Goal: Task Accomplishment & Management: Manage account settings

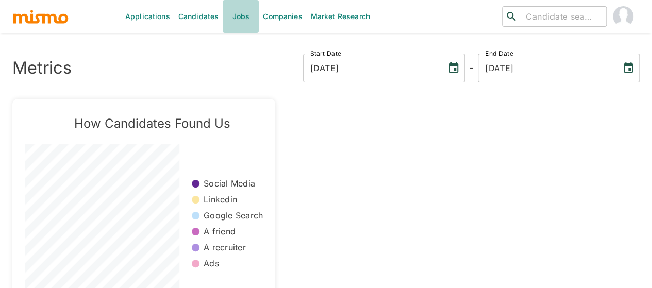
click at [233, 14] on link "Jobs" at bounding box center [241, 16] width 36 height 33
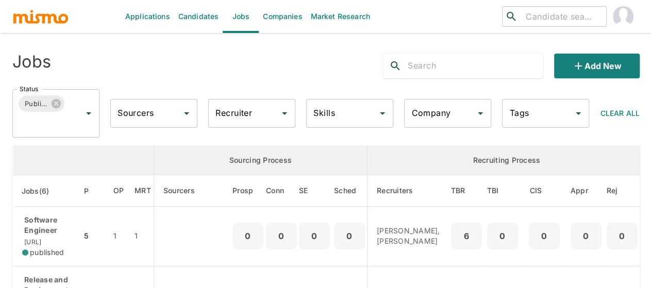
click at [228, 118] on div "Recruiter Recruiter" at bounding box center [251, 113] width 87 height 29
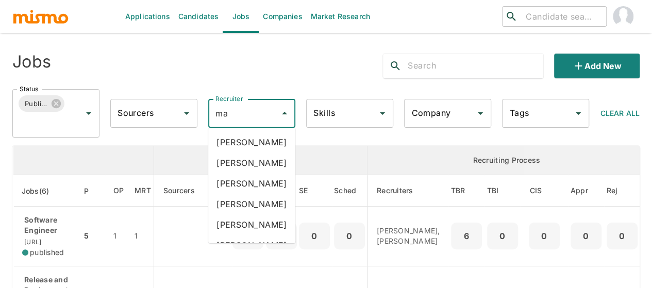
type input "mai"
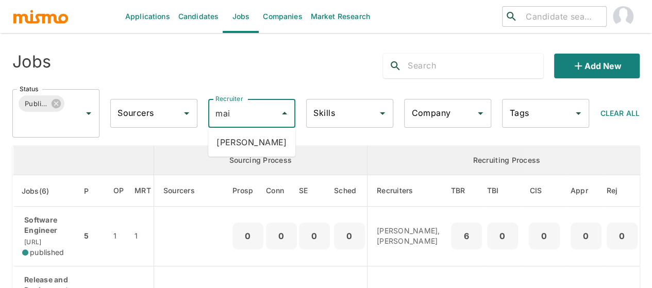
click at [236, 136] on li "Maia Reyes" at bounding box center [251, 142] width 87 height 21
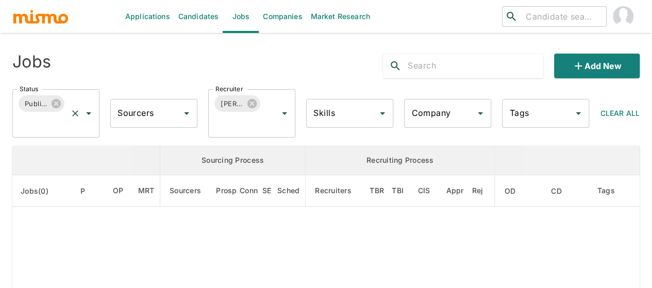
click at [92, 114] on icon "Open" at bounding box center [88, 113] width 12 height 12
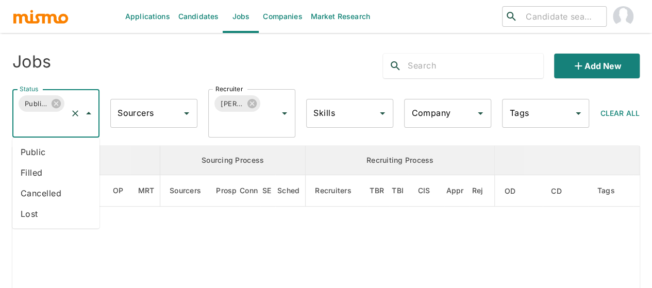
click at [45, 144] on li "Public" at bounding box center [55, 152] width 87 height 21
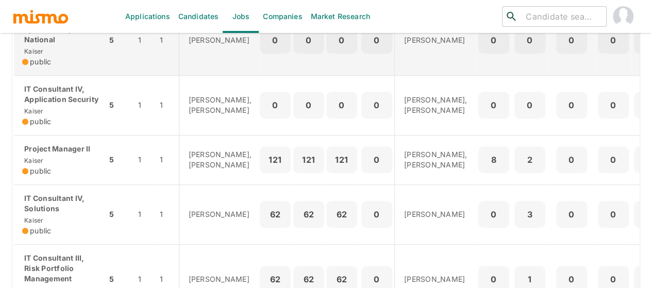
scroll to position [357, 0]
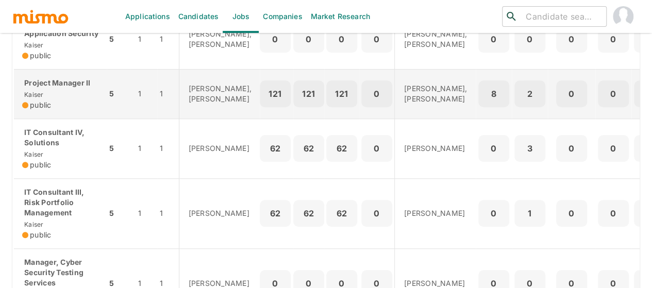
click at [52, 119] on td "Project Manager II Kaiser public" at bounding box center [60, 93] width 94 height 49
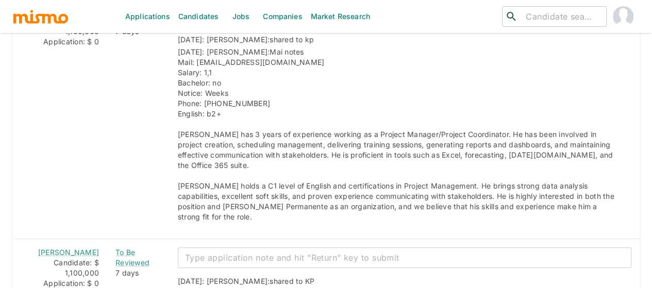
scroll to position [2114, 0]
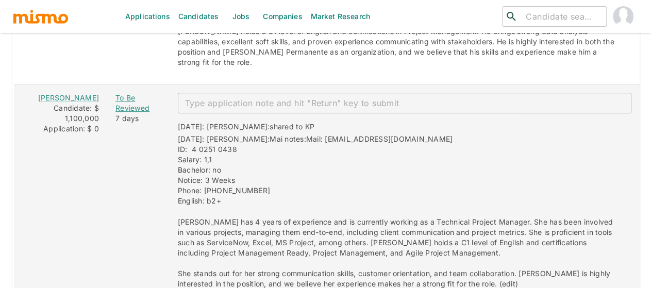
click at [115, 93] on div "To Be Reviewed" at bounding box center [138, 103] width 46 height 21
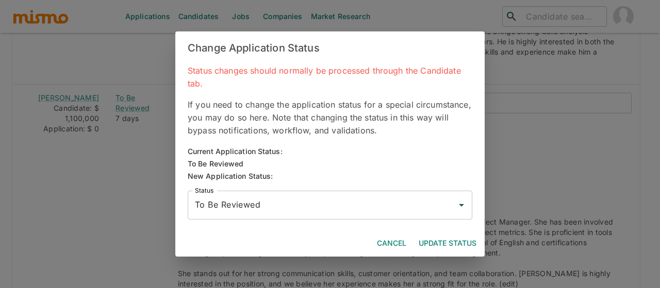
click at [229, 196] on input "To Be Reviewed" at bounding box center [322, 205] width 260 height 20
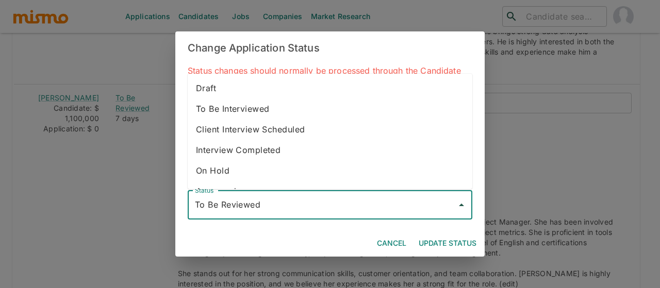
click at [242, 102] on li "To Be Interviewed" at bounding box center [330, 108] width 285 height 21
type input "To Be Interviewed"
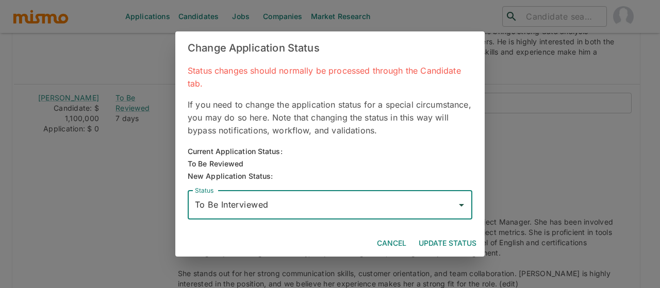
click at [430, 242] on button "Update Status" at bounding box center [447, 243] width 66 height 19
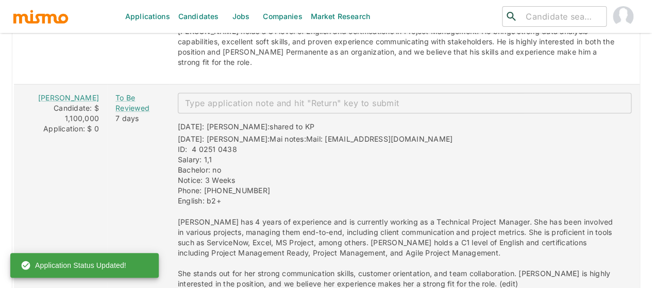
click at [213, 97] on textarea "enhanced table" at bounding box center [404, 103] width 439 height 12
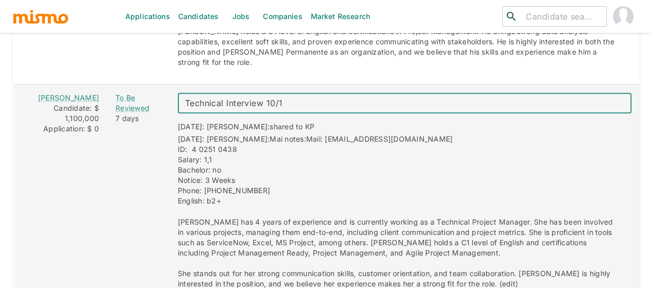
type textarea "Technical Interview 10/16"
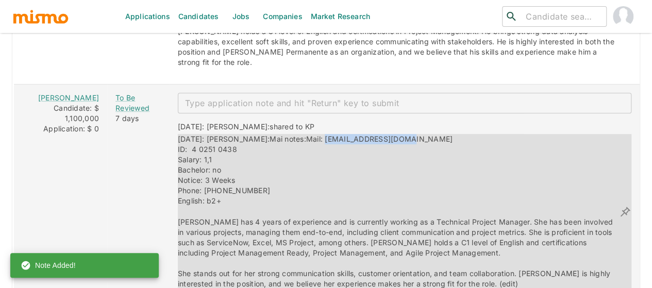
drag, startPoint x: 377, startPoint y: 92, endPoint x: 289, endPoint y: 93, distance: 88.2
click at [289, 134] on div "[DATE]: [PERSON_NAME]: Mai notes:Mail: [EMAIL_ADDRESS][DOMAIN_NAME] ID: 4 0251 …" at bounding box center [398, 211] width 441 height 155
copy span "[EMAIL_ADDRESS][DOMAIN_NAME]"
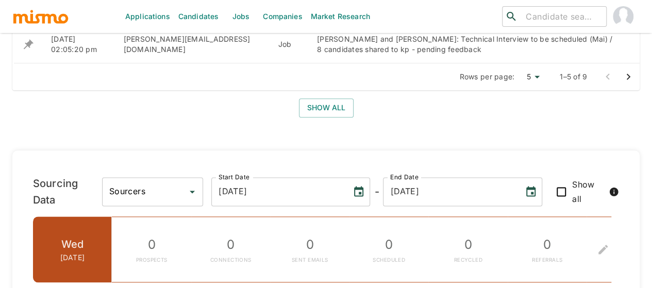
scroll to position [413, 0]
